Goal: Transaction & Acquisition: Purchase product/service

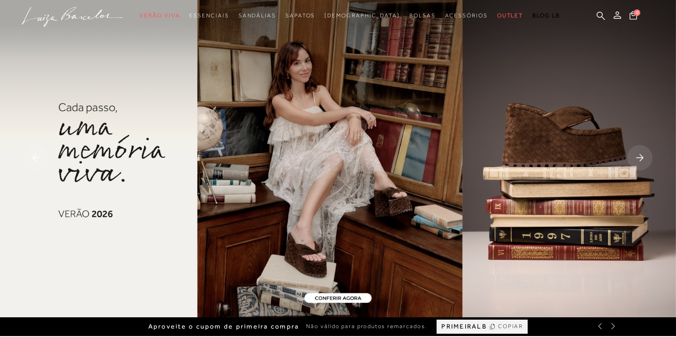
click at [634, 154] on rect at bounding box center [639, 157] width 25 height 25
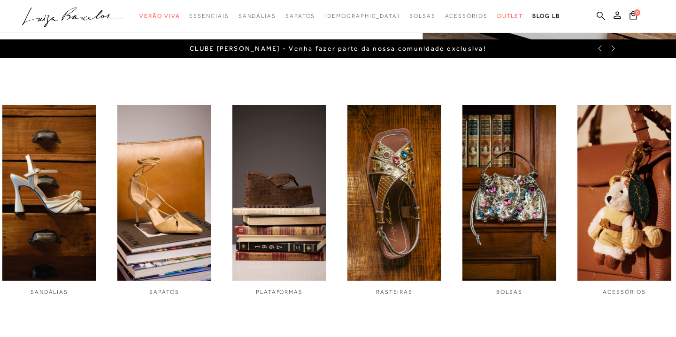
scroll to position [289, 0]
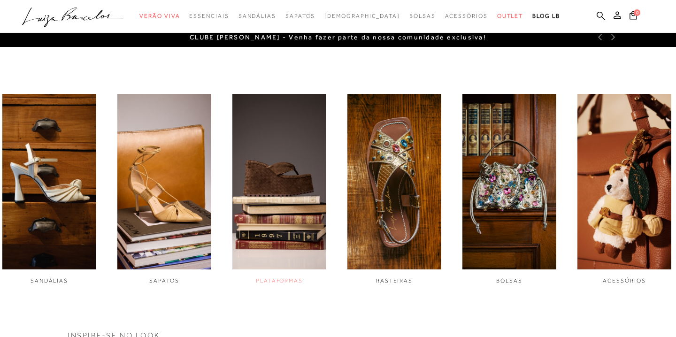
click at [269, 179] on img "3 / 6" at bounding box center [279, 182] width 94 height 176
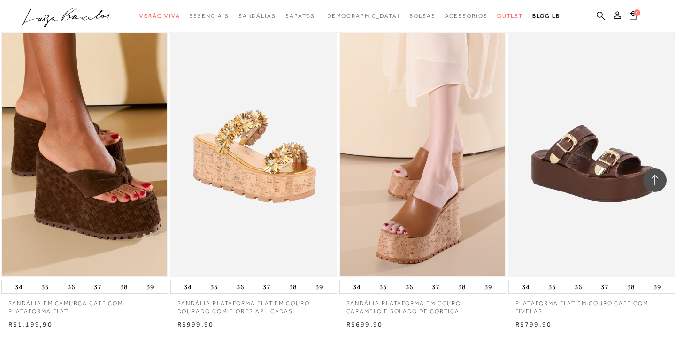
scroll to position [676, 0]
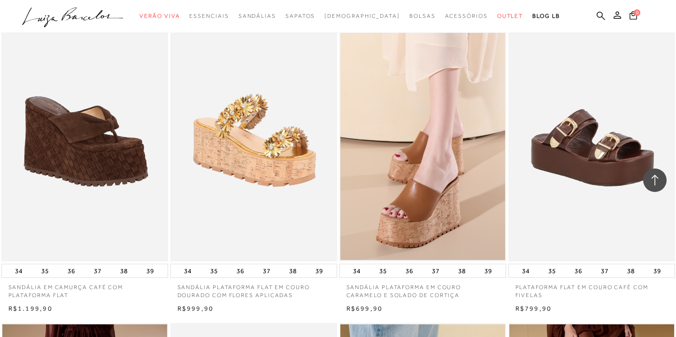
click at [63, 155] on img at bounding box center [85, 137] width 166 height 250
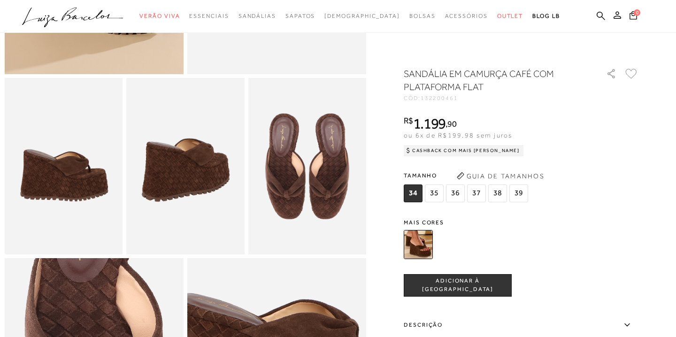
scroll to position [260, 0]
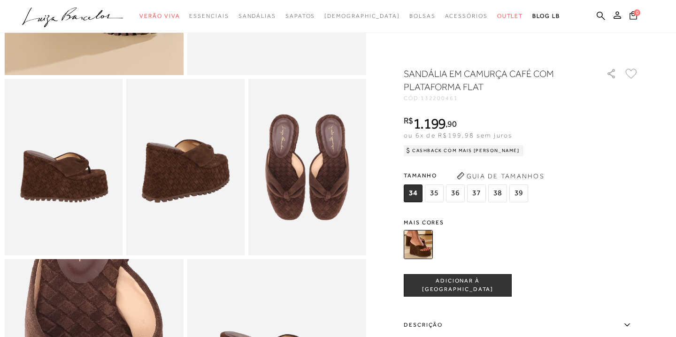
click at [434, 192] on span "35" at bounding box center [434, 193] width 19 height 18
click at [435, 284] on span "ADICIONAR À [GEOGRAPHIC_DATA]" at bounding box center [457, 285] width 107 height 16
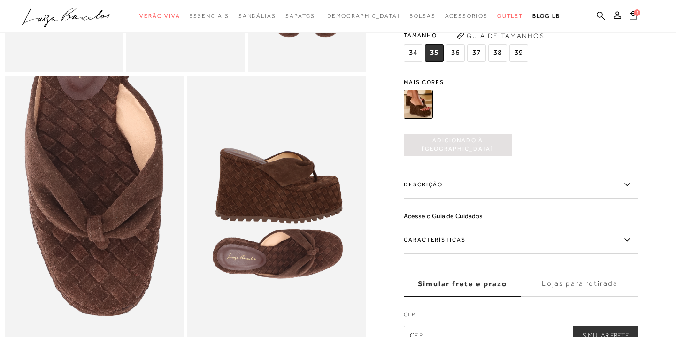
scroll to position [440, 0]
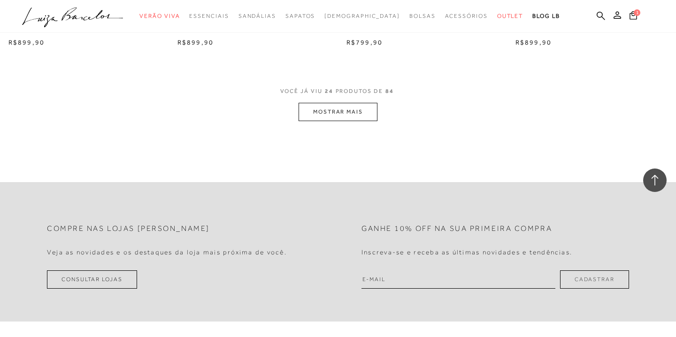
scroll to position [3762, 0]
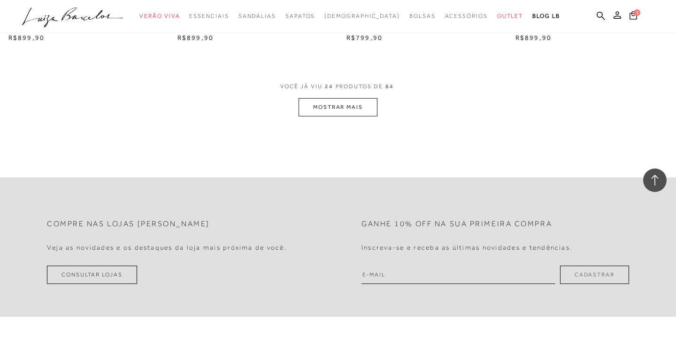
click at [330, 107] on button "MOSTRAR MAIS" at bounding box center [338, 107] width 79 height 18
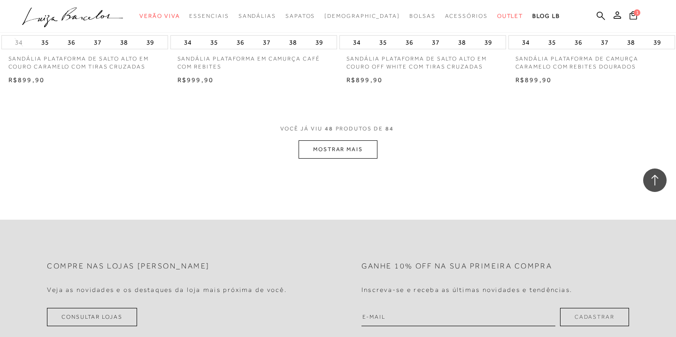
scroll to position [5597, 0]
click at [315, 152] on button "MOSTRAR MAIS" at bounding box center [338, 147] width 79 height 18
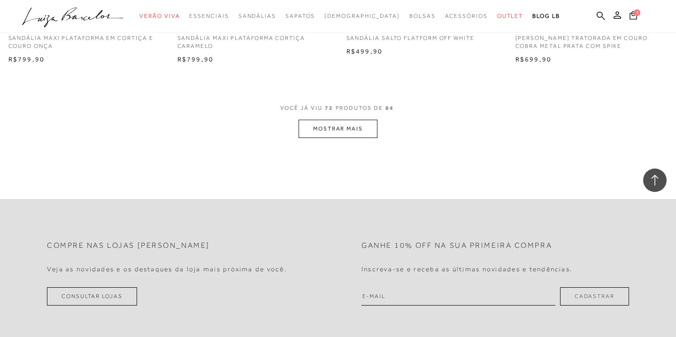
scroll to position [7484, 0]
click at [311, 124] on button "MOSTRAR MAIS" at bounding box center [338, 127] width 79 height 18
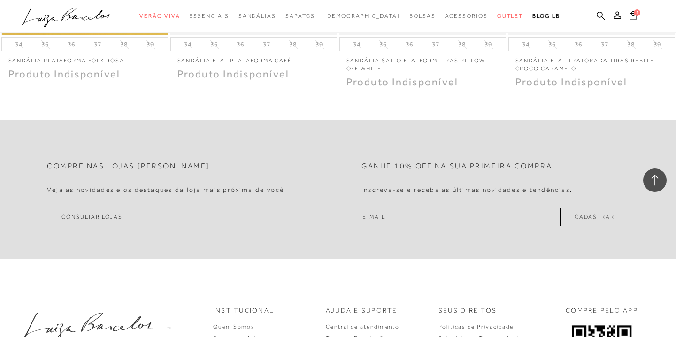
scroll to position [8400, 0]
